Goal: Task Accomplishment & Management: Complete application form

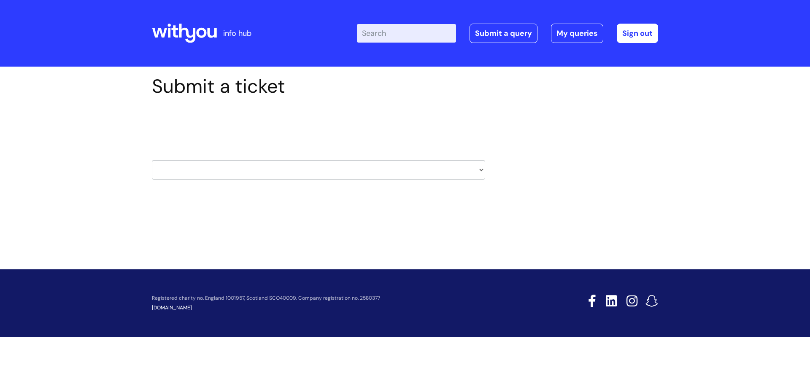
click at [206, 176] on select "HR / People IT and Support Clinical Drug Alerts Finance Accounts Data Support T…" at bounding box center [318, 169] width 333 height 19
select select "systems"
click at [152, 160] on select "HR / People IT and Support Clinical Drug Alerts Finance Accounts Data Support T…" at bounding box center [318, 169] width 333 height 19
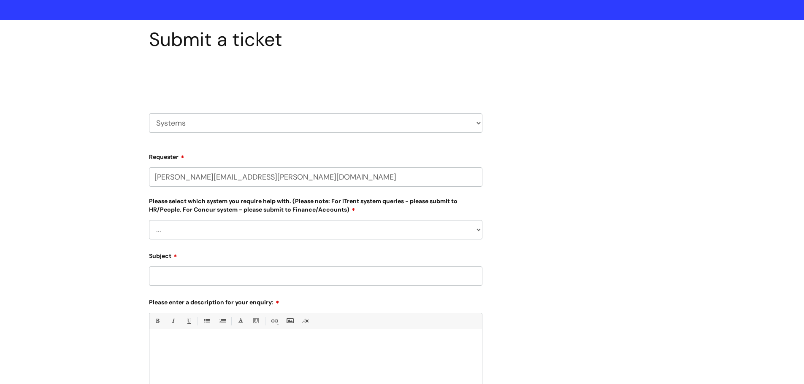
scroll to position [169, 0]
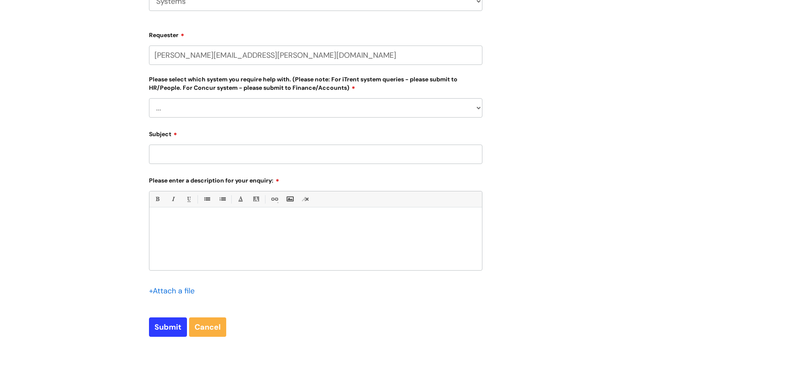
click at [188, 111] on select "... Ulysses Helpdesk Monday.com Nebula fault ILLY CarePath fault Halo fault E-c…" at bounding box center [315, 107] width 333 height 19
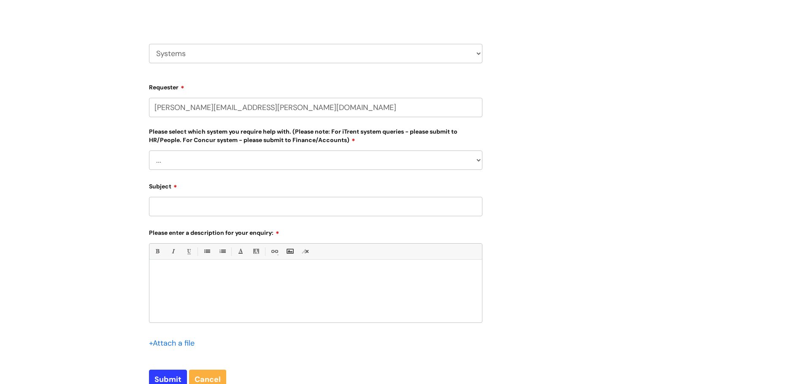
scroll to position [0, 0]
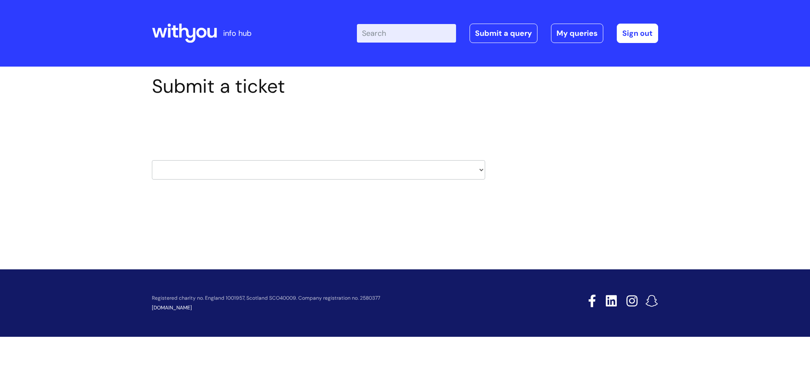
click at [203, 165] on select "HR / People IT and Support Clinical Drug Alerts Finance Accounts Data Support T…" at bounding box center [318, 169] width 333 height 19
select select "it_and_support"
click at [152, 160] on select "HR / People IT and Support Clinical Drug Alerts Finance Accounts Data Support T…" at bounding box center [318, 169] width 333 height 19
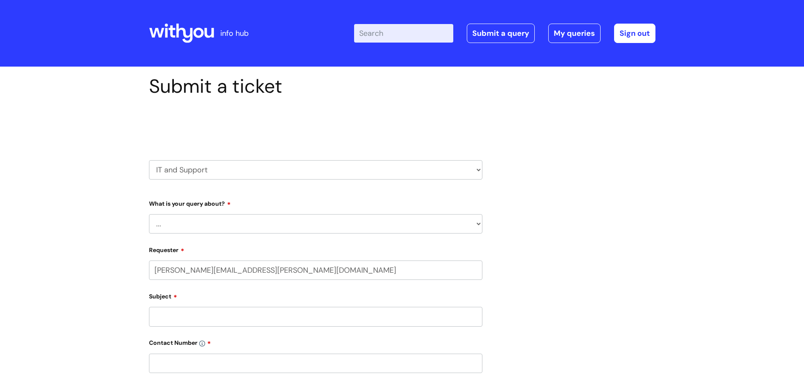
click at [177, 224] on select "... Mobile Phone Reset & MFA Accounts, Starters and Leavers IT Hardware issue I…" at bounding box center [315, 223] width 333 height 19
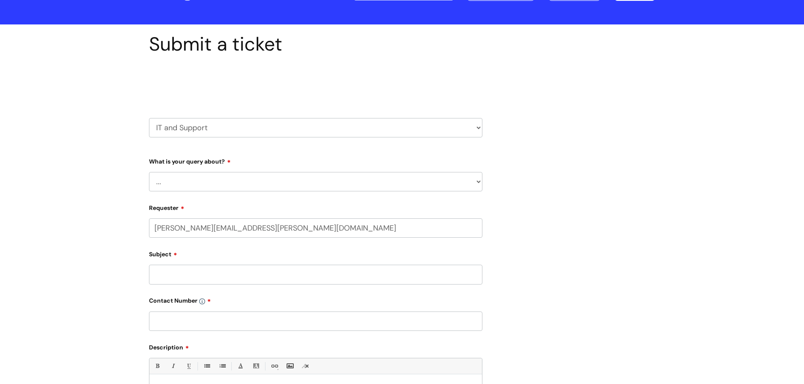
click at [159, 189] on select "... Mobile Phone Reset & MFA Accounts, Starters and Leavers IT Hardware issue I…" at bounding box center [315, 181] width 333 height 19
select select "System/software"
click at [149, 172] on select "... Mobile Phone Reset & MFA Accounts, Starters and Leavers IT Hardware issue I…" at bounding box center [315, 181] width 333 height 19
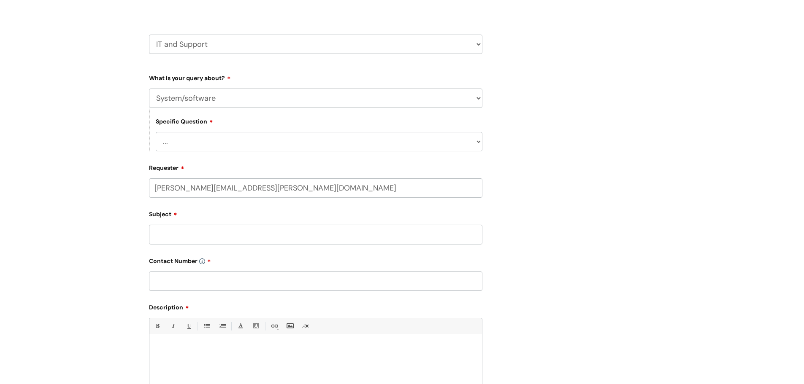
scroll to position [127, 0]
click at [191, 135] on select "... Halo PCMIS Iaptus NHS Email CJSM Email Mitel Another System Google (Workspa…" at bounding box center [319, 140] width 327 height 19
click at [69, 187] on div "Submit a ticket Select issue type HR / People IT and Support Clinical Drug Aler…" at bounding box center [402, 226] width 804 height 572
click at [197, 38] on select "HR / People IT and Support Clinical Drug Alerts Finance Accounts Data Support T…" at bounding box center [315, 43] width 333 height 19
select select "systems"
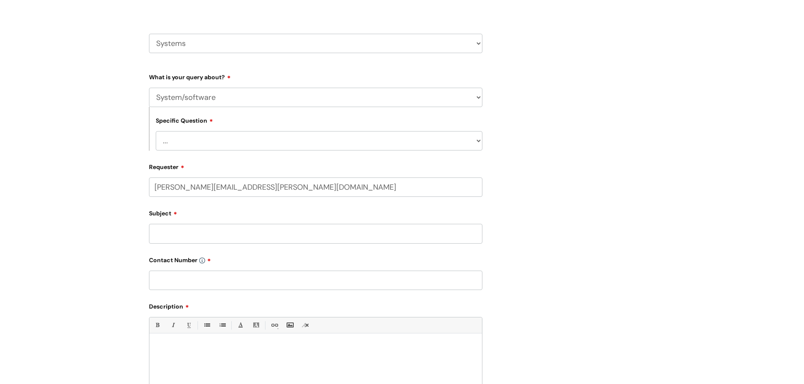
click at [149, 34] on select "HR / People IT and Support Clinical Drug Alerts Finance Accounts Data Support T…" at bounding box center [315, 43] width 333 height 19
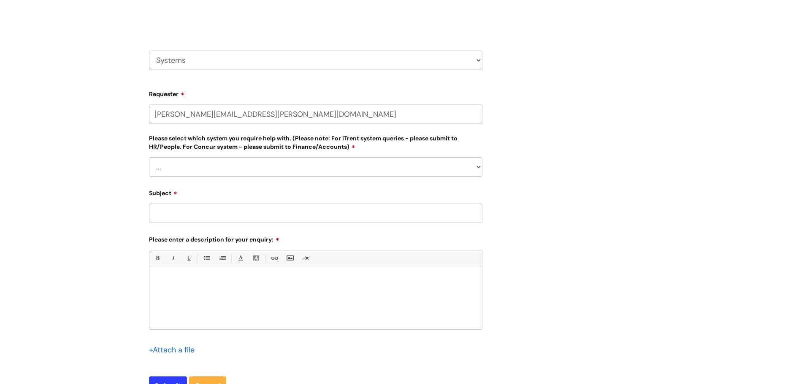
scroll to position [127, 0]
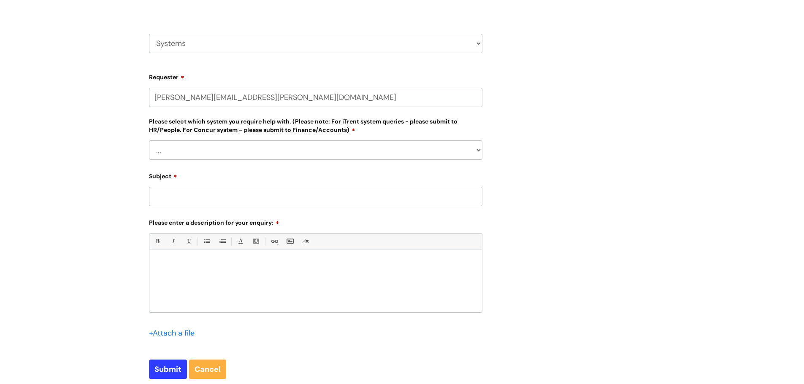
click at [187, 149] on select "... Ulysses Helpdesk Monday.com Nebula fault ILLY CarePath fault Halo fault E-c…" at bounding box center [315, 149] width 333 height 19
click at [204, 48] on select "HR / People IT and Support Clinical Drug Alerts Finance Accounts Data Support T…" at bounding box center [315, 43] width 333 height 19
select select "it_and_support"
click at [149, 34] on select "HR / People IT and Support Clinical Drug Alerts Finance Accounts Data Support T…" at bounding box center [315, 43] width 333 height 19
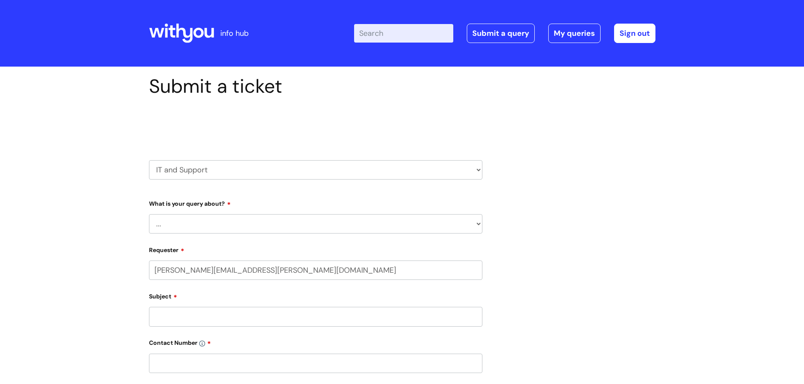
click at [194, 235] on form "Type Of Request ... Accounts (Finance) Alerts! (For clinical team) Data Protect…" at bounding box center [315, 372] width 333 height 350
click at [196, 232] on select "... Mobile Phone Reset & MFA Accounts, Starters and Leavers IT Hardware issue I…" at bounding box center [315, 223] width 333 height 19
select select "System/software"
click at [149, 214] on select "... Mobile Phone Reset & MFA Accounts, Starters and Leavers IT Hardware issue I…" at bounding box center [315, 223] width 333 height 19
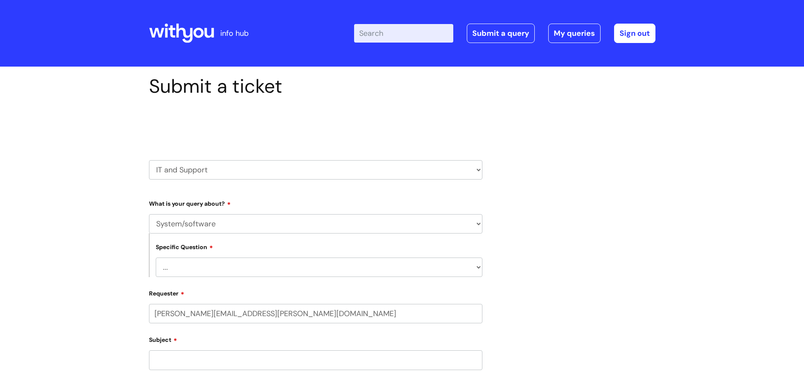
click at [203, 270] on select "... Halo PCMIS Iaptus NHS Email CJSM Email Mitel Another System Google (Workspa…" at bounding box center [319, 267] width 327 height 19
select select "Mitel"
click at [156, 258] on select "... Halo PCMIS Iaptus NHS Email CJSM Email Mitel Another System Google (Workspa…" at bounding box center [319, 267] width 327 height 19
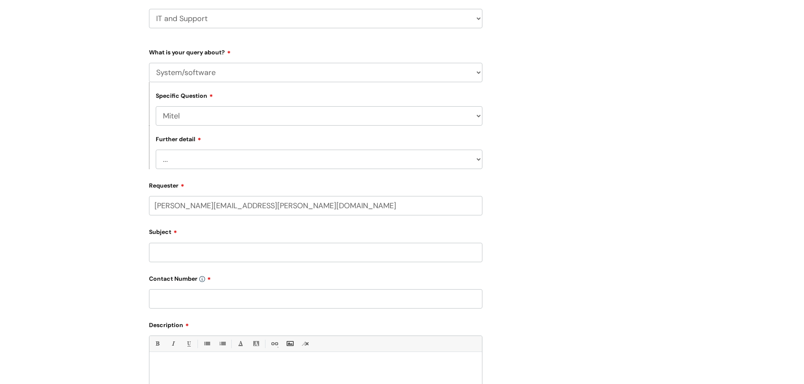
scroll to position [169, 0]
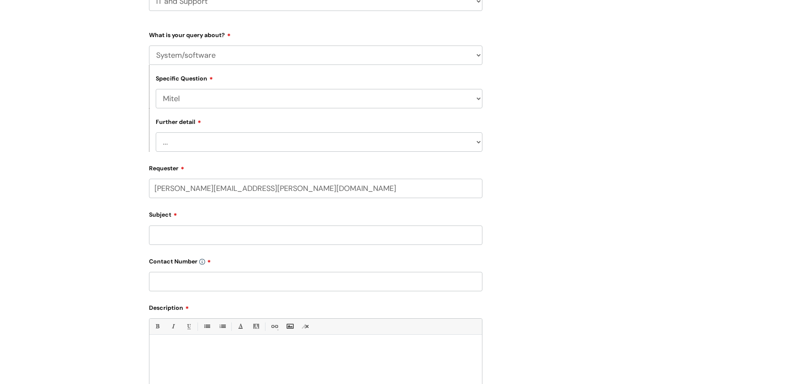
click at [201, 142] on select "... I’ve got an issue or I think I’ve found a fault." at bounding box center [319, 141] width 327 height 19
click at [119, 154] on div "Submit a ticket Select issue type HR / People IT and Support Clinical Drug Aler…" at bounding box center [402, 206] width 804 height 616
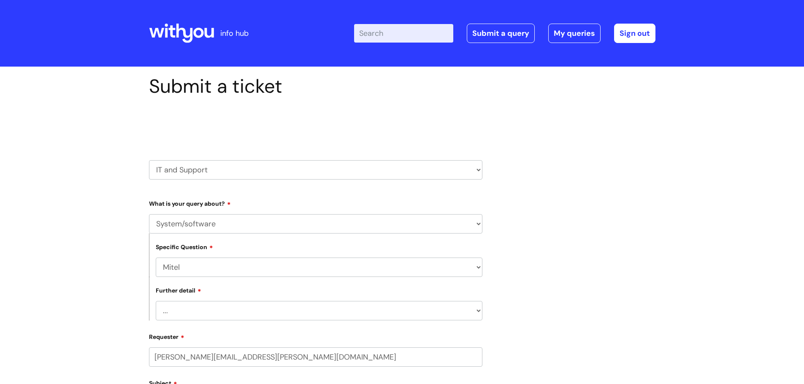
click at [190, 41] on icon at bounding box center [184, 33] width 16 height 19
